Goal: Information Seeking & Learning: Learn about a topic

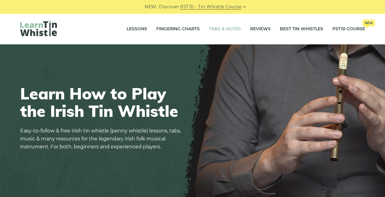
drag, startPoint x: 0, startPoint y: 0, endPoint x: 221, endPoint y: 30, distance: 223.3
click at [221, 30] on link "Tabs & Notes" at bounding box center [225, 28] width 32 height 15
click at [217, 25] on link "Tabs & Notes" at bounding box center [225, 28] width 32 height 15
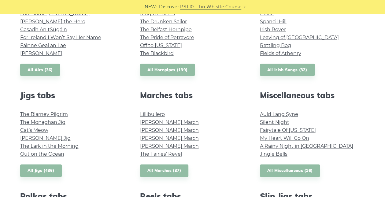
scroll to position [261, 0]
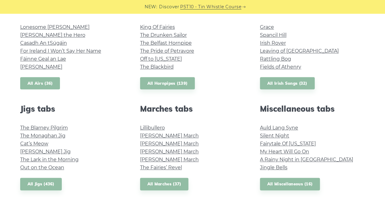
click at [56, 81] on link "All Airs (36)" at bounding box center [40, 83] width 40 height 13
click at [154, 90] on div "Popular tin whistle songs & tunes Wild Rover Inisheer Galway Girl Whiskey in th…" at bounding box center [193, 161] width 360 height 492
click at [156, 85] on link "All Hornpipes (139)" at bounding box center [167, 83] width 55 height 13
click at [156, 25] on link "King Of Fairies" at bounding box center [157, 27] width 35 height 6
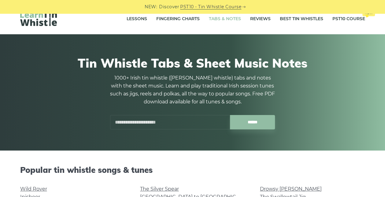
scroll to position [10, 0]
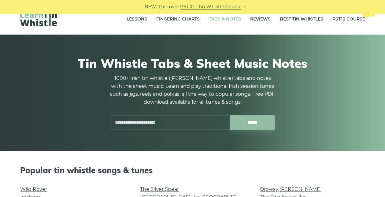
click at [192, 115] on input "text" at bounding box center [170, 122] width 120 height 14
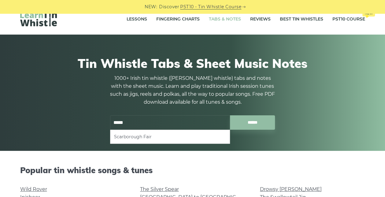
click at [173, 134] on li "Scarborough Fair" at bounding box center [170, 136] width 112 height 7
type input "**********"
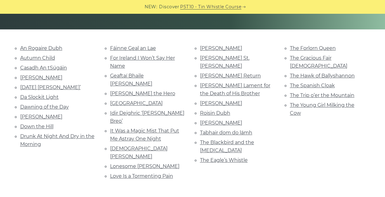
scroll to position [132, 0]
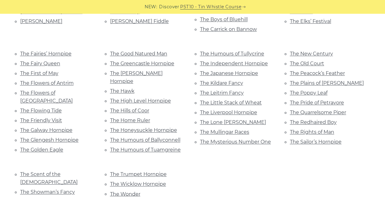
scroll to position [383, 0]
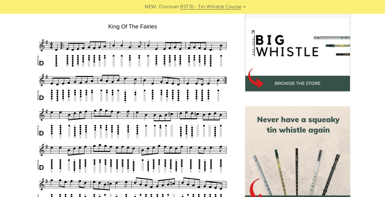
scroll to position [190, 0]
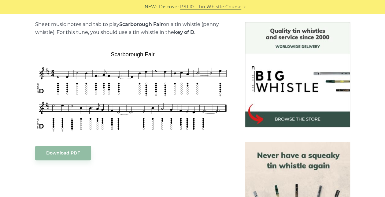
scroll to position [152, 0]
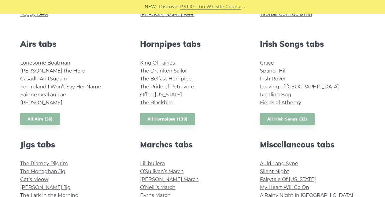
scroll to position [254, 0]
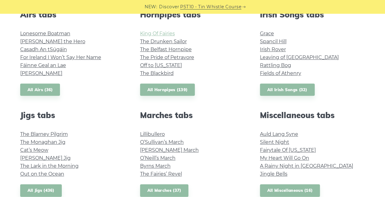
click at [167, 31] on link "King Of Fairies" at bounding box center [157, 34] width 35 height 6
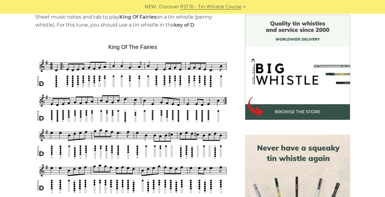
scroll to position [161, 0]
